Goal: Task Accomplishment & Management: Manage account settings

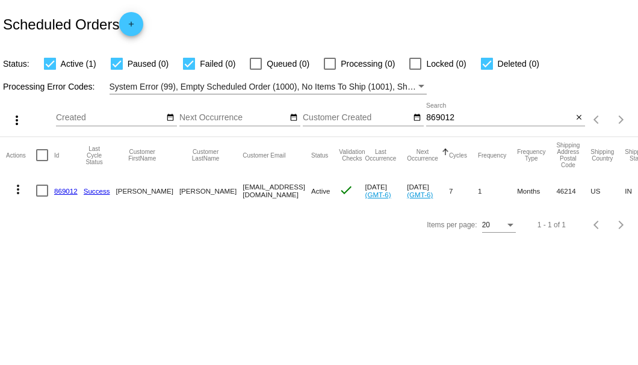
click at [61, 191] on link "869012" at bounding box center [65, 191] width 23 height 8
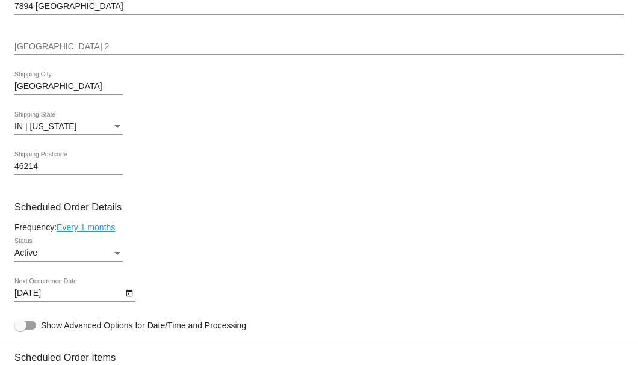
scroll to position [681, 0]
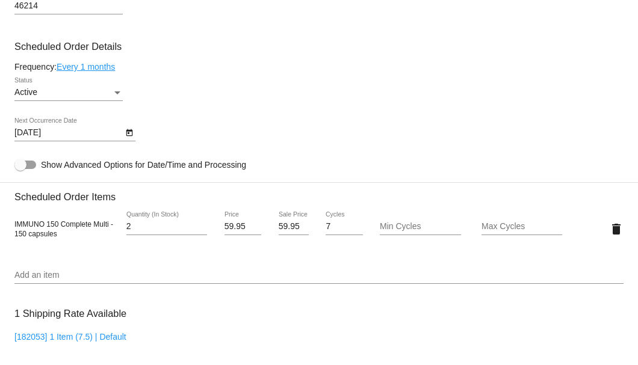
type input "2"
click at [201, 225] on input "2" at bounding box center [166, 227] width 81 height 10
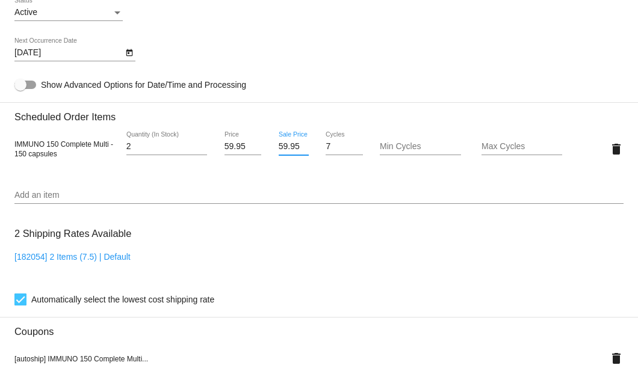
scroll to position [0, 1]
drag, startPoint x: 276, startPoint y: 146, endPoint x: 295, endPoint y: 146, distance: 18.7
click at [295, 146] on input "59.95" at bounding box center [293, 147] width 30 height 10
click at [280, 189] on mat-card "Customer 6303096: kathy Roberts ksrob1@aol.com Customer Shipping Enter Shipping…" at bounding box center [319, 141] width 638 height 1245
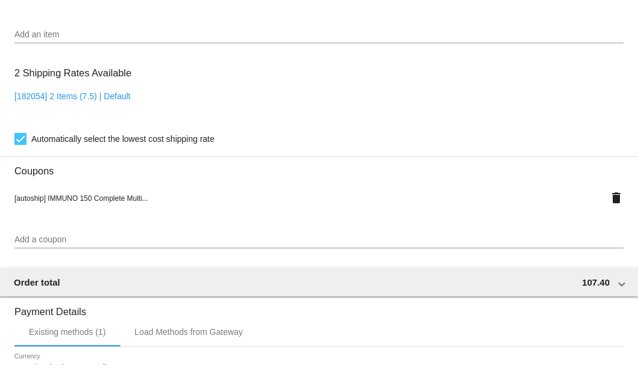
scroll to position [802, 0]
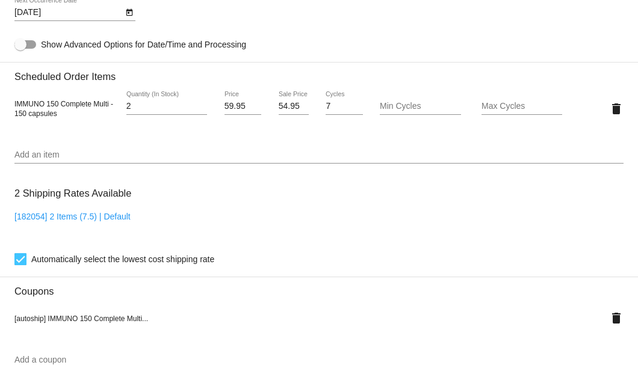
click at [291, 106] on input "54.95" at bounding box center [293, 107] width 30 height 10
type input "54.15"
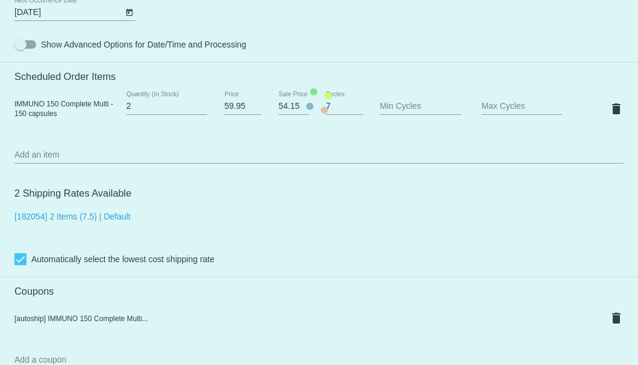
click at [283, 194] on mat-card "Customer 6303096: kathy Roberts ksrob1@aol.com Customer Shipping Enter Shipping…" at bounding box center [319, 101] width 638 height 1245
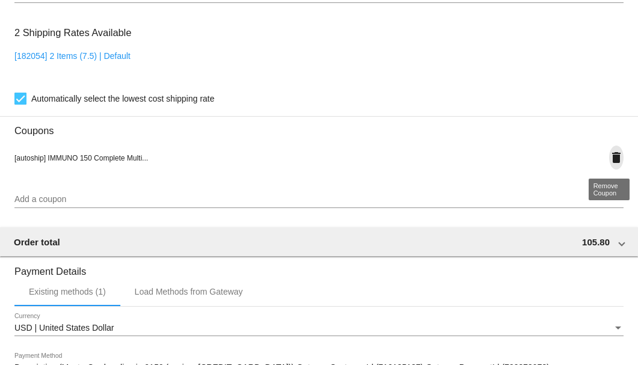
click at [609, 157] on mat-icon "delete" at bounding box center [616, 157] width 14 height 14
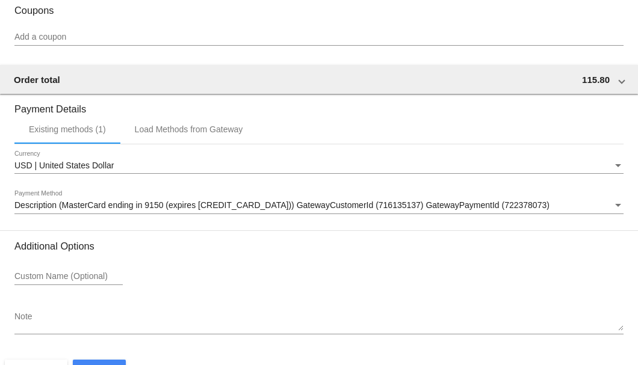
scroll to position [1119, 0]
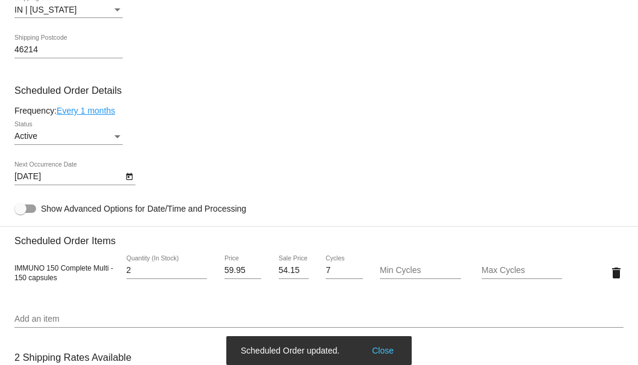
scroll to position [597, 0]
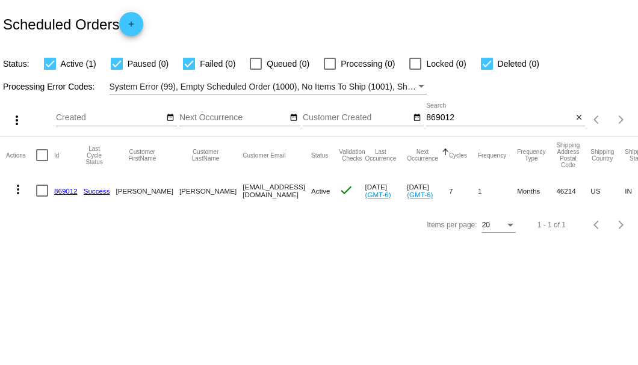
click at [446, 7] on div "Scheduled Orders add" at bounding box center [319, 24] width 638 height 48
click at [583, 120] on button "close" at bounding box center [578, 118] width 13 height 13
